Goal: Task Accomplishment & Management: Manage account settings

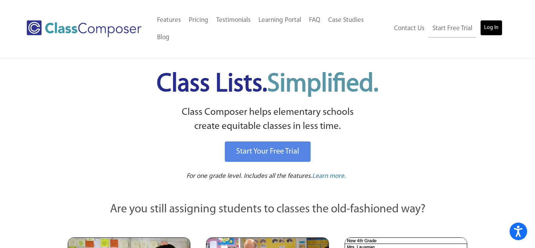
click at [495, 23] on link "Log In" at bounding box center [492, 28] width 22 height 16
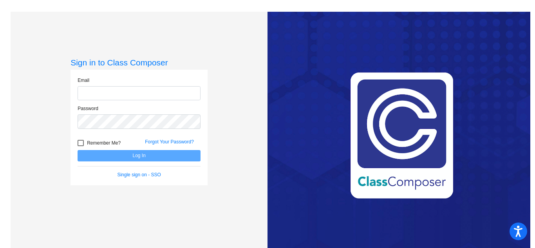
type input "[EMAIL_ADDRESS][DOMAIN_NAME]"
click at [84, 143] on label "Remember Me?" at bounding box center [99, 142] width 43 height 9
click at [81, 146] on input "Remember Me?" at bounding box center [80, 146] width 0 height 0
checkbox input "true"
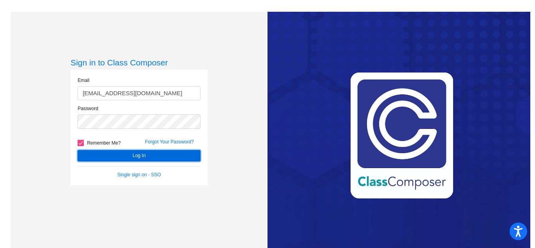
click at [92, 153] on button "Log In" at bounding box center [139, 155] width 123 height 11
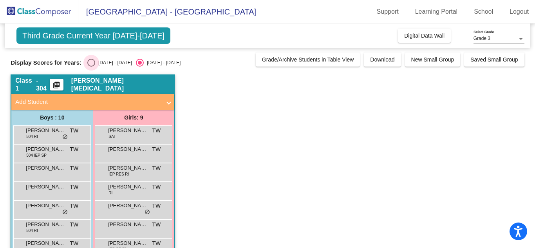
click at [87, 64] on div "Select an option" at bounding box center [91, 63] width 8 height 8
click at [91, 67] on input "[DATE] - [DATE]" at bounding box center [91, 67] width 0 height 0
radio input "true"
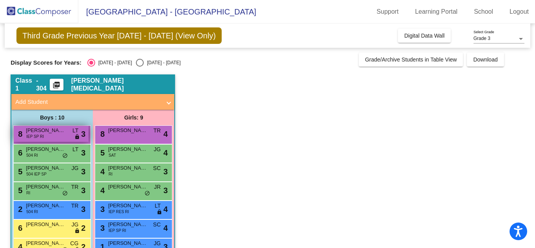
click at [50, 136] on div "8 [PERSON_NAME] IEP SP RI LT lock do_not_disturb_alt 3" at bounding box center [51, 134] width 75 height 16
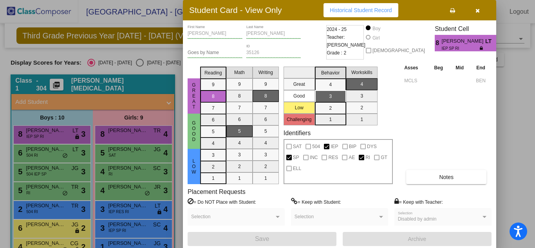
click at [120, 134] on div at bounding box center [267, 124] width 535 height 248
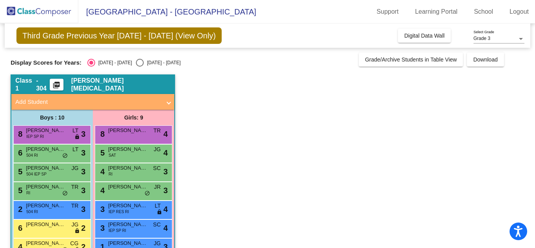
click at [120, 134] on span "[PERSON_NAME] DAILY" at bounding box center [127, 131] width 39 height 8
